Goal: Information Seeking & Learning: Learn about a topic

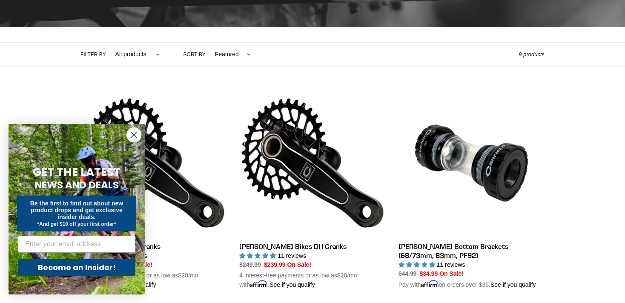
scroll to position [164, 0]
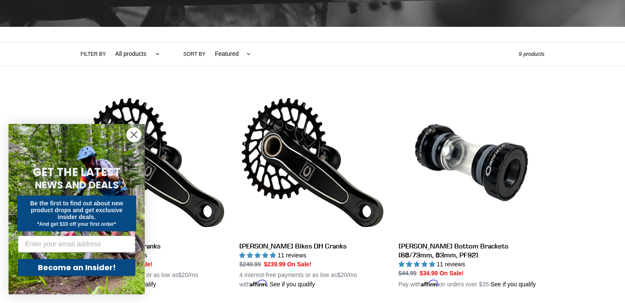
click at [129, 139] on circle "Close dialog" at bounding box center [134, 135] width 14 height 14
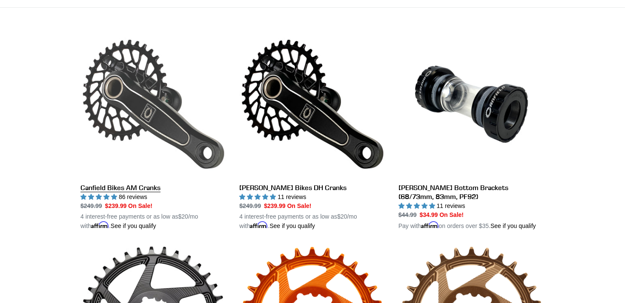
scroll to position [223, 0]
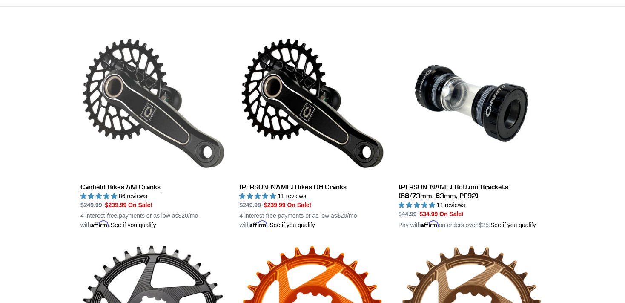
click at [131, 108] on link "Canfield Bikes AM Cranks" at bounding box center [153, 129] width 146 height 199
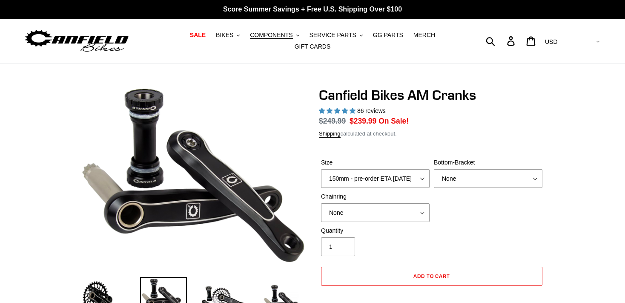
select select "highest-rating"
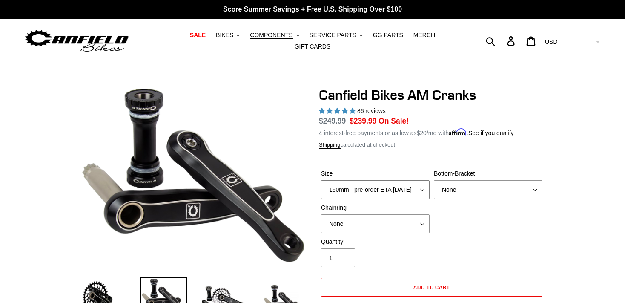
click at [321, 180] on select "150mm - pre-order ETA [DATE] 155mm - pre-order ETA [DATE] 160mm - pre-order ETA…" at bounding box center [375, 189] width 109 height 19
click at [424, 184] on select "150mm - pre-order ETA [DATE] 155mm - pre-order ETA [DATE] 160mm - pre-order ETA…" at bounding box center [375, 189] width 109 height 19
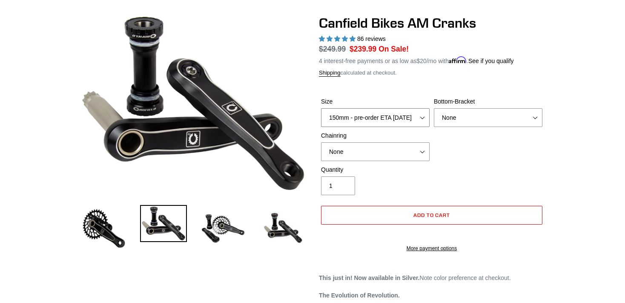
scroll to position [72, 0]
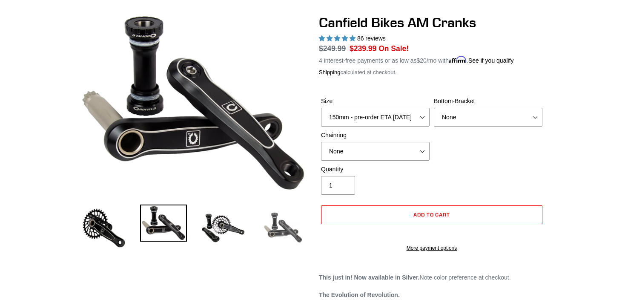
click at [285, 220] on img at bounding box center [282, 227] width 47 height 47
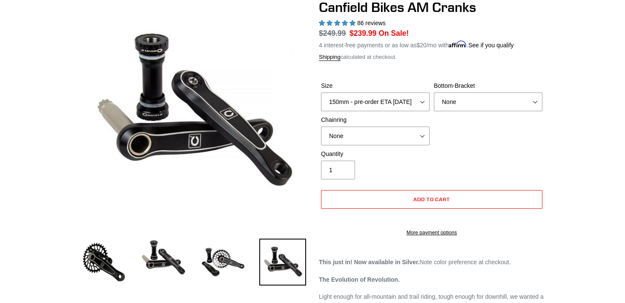
scroll to position [88, 0]
click at [218, 260] on img at bounding box center [223, 261] width 47 height 47
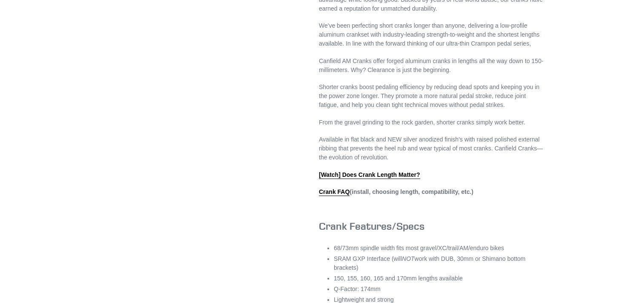
scroll to position [402, 0]
click at [379, 179] on link "[Watch] Does Crank Length Matter?" at bounding box center [369, 176] width 101 height 8
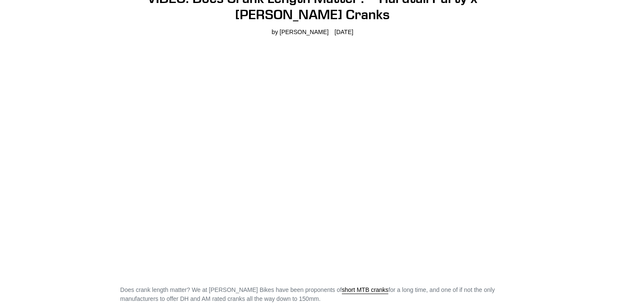
scroll to position [97, 0]
